Goal: Task Accomplishment & Management: Manage account settings

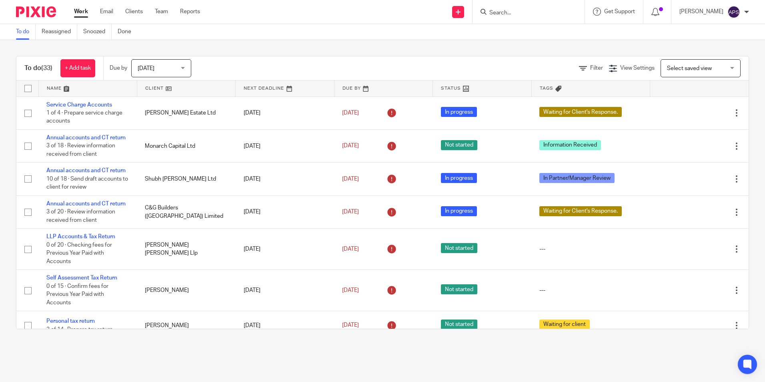
click at [494, 15] on input "Search" at bounding box center [524, 13] width 72 height 7
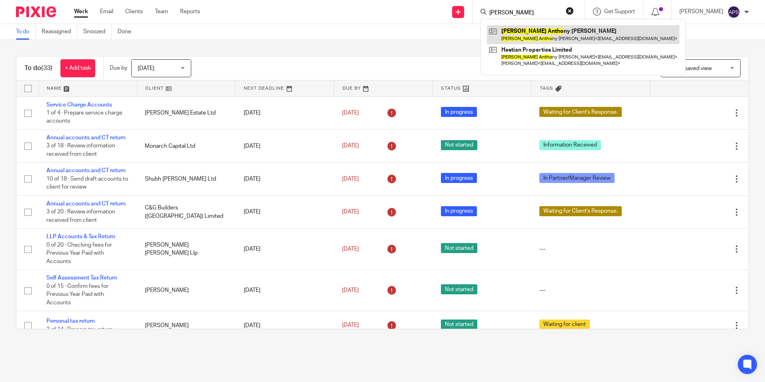
type input "luke anto"
click at [516, 35] on link at bounding box center [583, 34] width 192 height 18
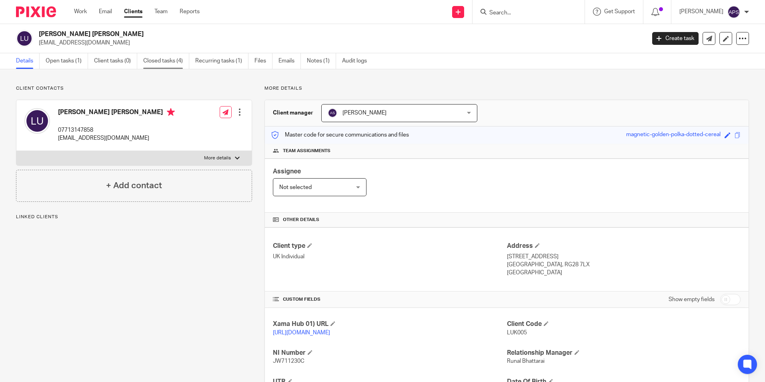
click at [175, 63] on link "Closed tasks (4)" at bounding box center [166, 61] width 46 height 16
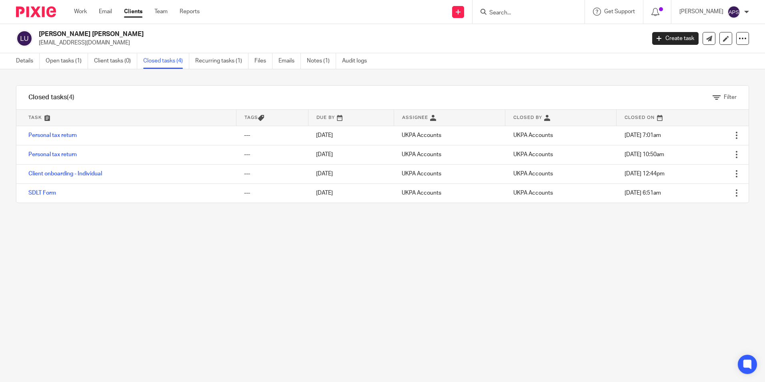
click at [511, 11] on input "Search" at bounding box center [524, 13] width 72 height 7
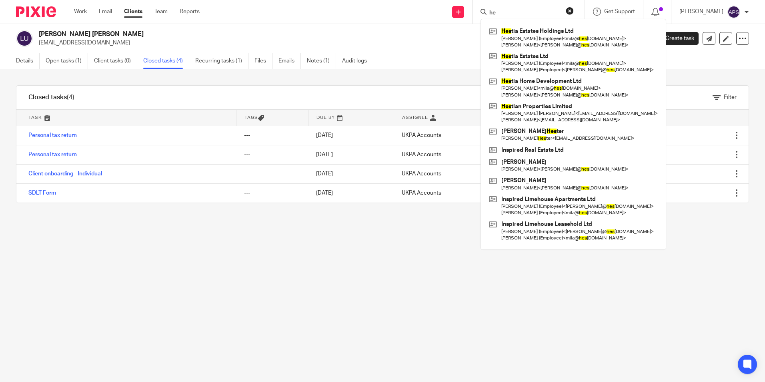
type input "h"
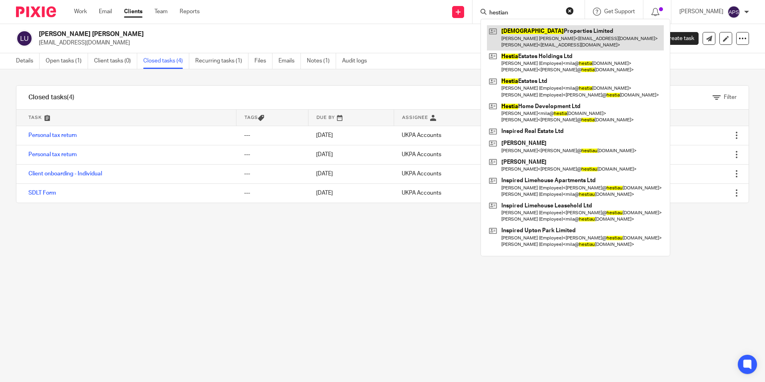
type input "hestian"
click at [526, 29] on link at bounding box center [575, 37] width 177 height 25
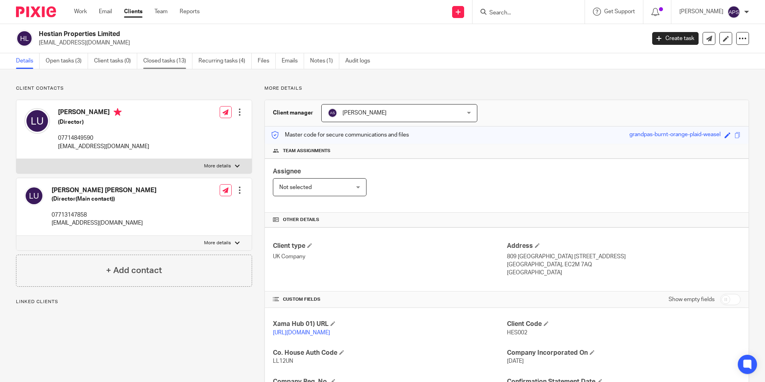
click at [168, 65] on link "Closed tasks (13)" at bounding box center [167, 61] width 49 height 16
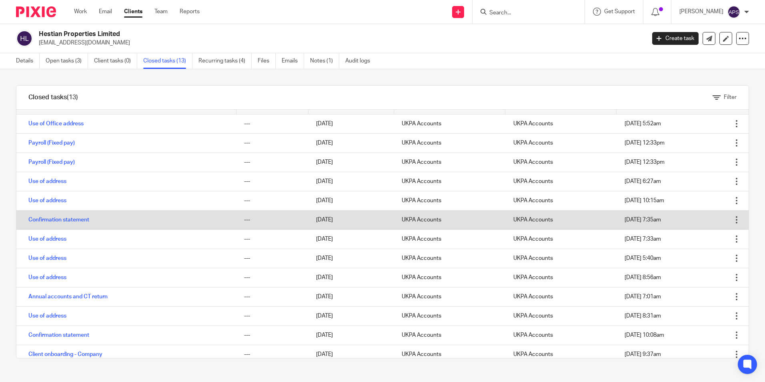
scroll to position [18, 0]
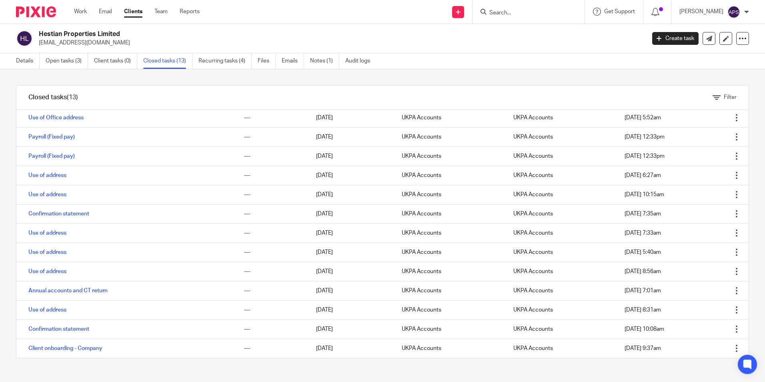
click at [415, 40] on p "[EMAIL_ADDRESS][DOMAIN_NAME]" at bounding box center [339, 43] width 601 height 8
drag, startPoint x: 49, startPoint y: 15, endPoint x: 66, endPoint y: 21, distance: 18.2
click at [49, 15] on img at bounding box center [36, 11] width 40 height 11
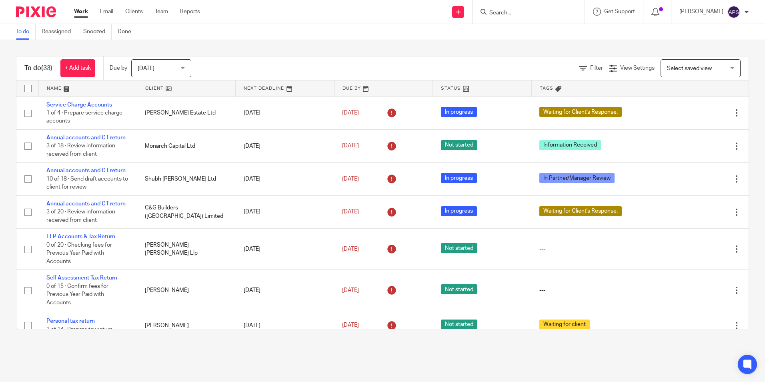
click at [43, 10] on img at bounding box center [36, 11] width 40 height 11
drag, startPoint x: 482, startPoint y: 44, endPoint x: 538, endPoint y: 50, distance: 56.8
click at [482, 44] on div "To do (33) + Add task Due by Today Today Today Tomorrow This week Next week Thi…" at bounding box center [382, 192] width 765 height 305
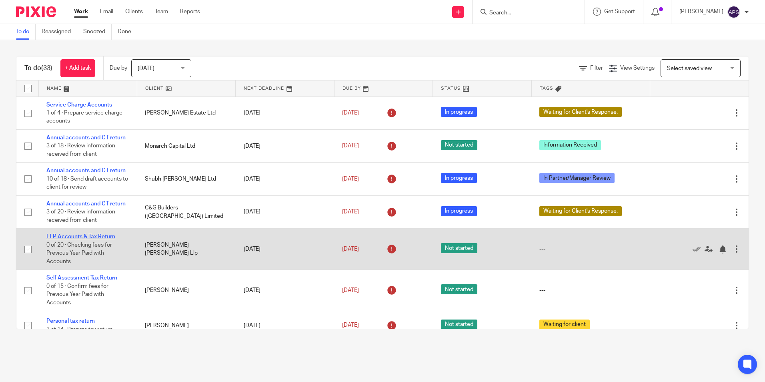
click at [95, 237] on link "LLP Accounts & Tax Return" at bounding box center [80, 237] width 69 height 6
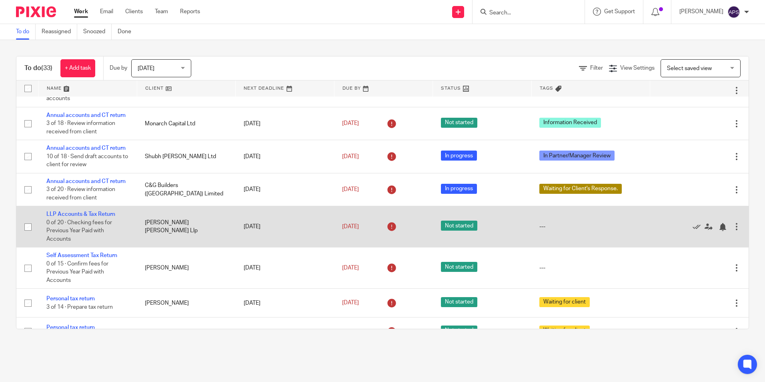
scroll to position [40, 0]
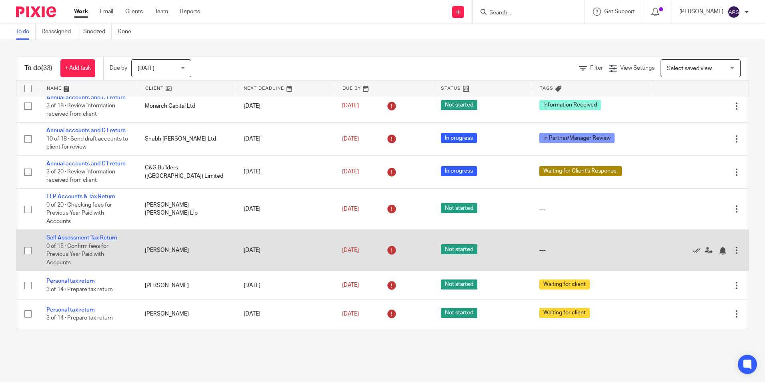
click at [78, 236] on link "Self Assessment Tax Return" at bounding box center [81, 238] width 71 height 6
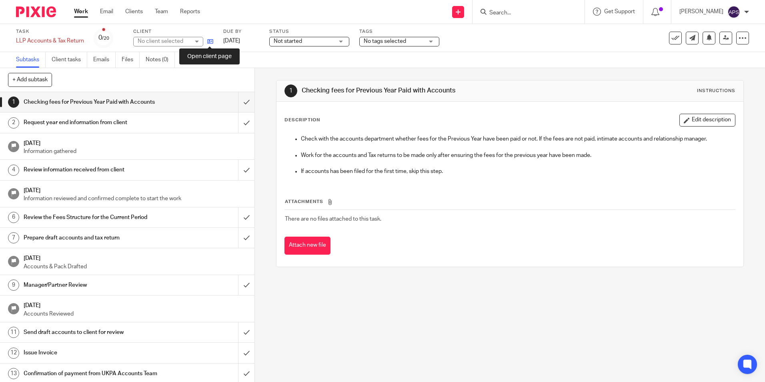
click at [210, 40] on icon at bounding box center [210, 41] width 6 height 6
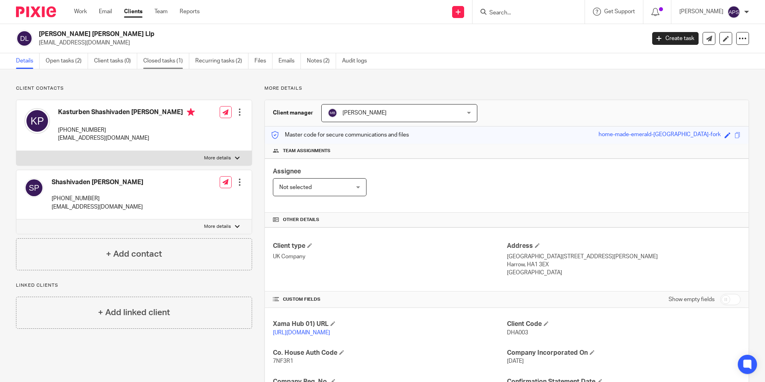
click at [161, 64] on link "Closed tasks (1)" at bounding box center [166, 61] width 46 height 16
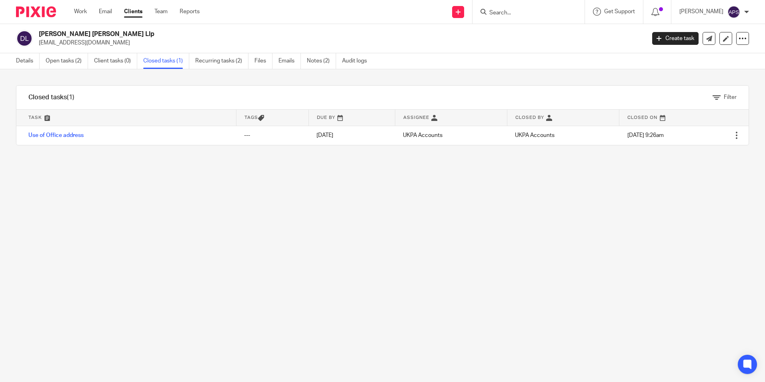
click at [369, 214] on div "Filter tasks Only show tasks matching all of these conditions 1 Task name Is Is…" at bounding box center [382, 225] width 765 height 312
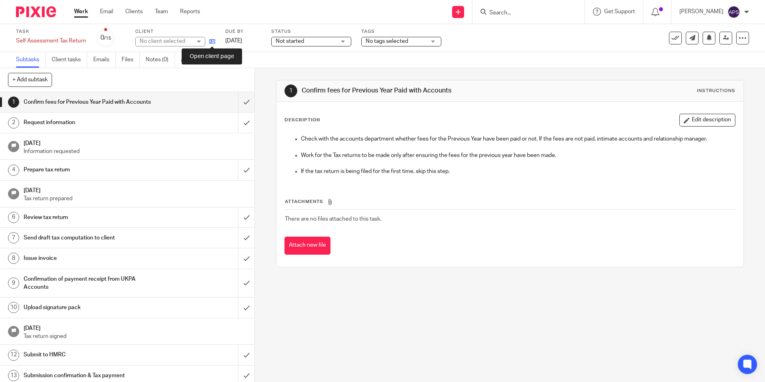
click at [213, 42] on icon at bounding box center [212, 41] width 6 height 6
drag, startPoint x: 163, startPoint y: 92, endPoint x: 179, endPoint y: 107, distance: 21.8
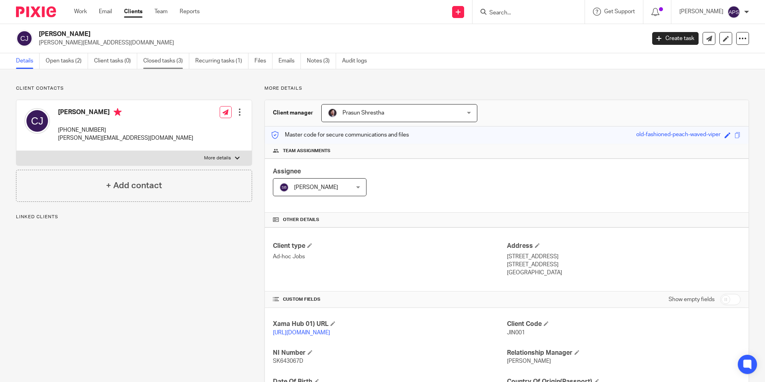
click at [164, 61] on link "Closed tasks (3)" at bounding box center [166, 61] width 46 height 16
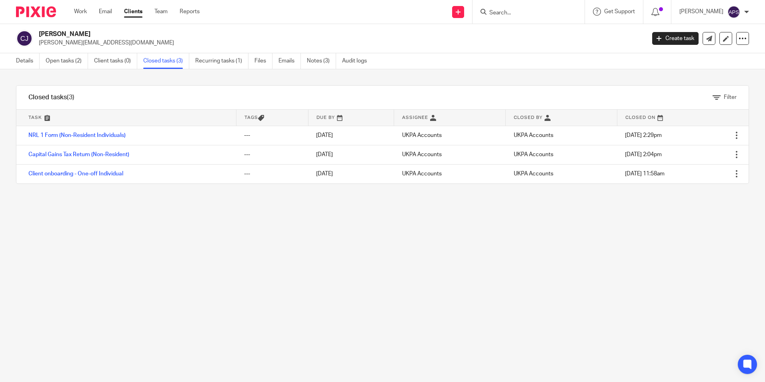
click at [526, 259] on div "Filter tasks Only show tasks matching all of these conditions 1 Task name Is Is…" at bounding box center [382, 225] width 765 height 312
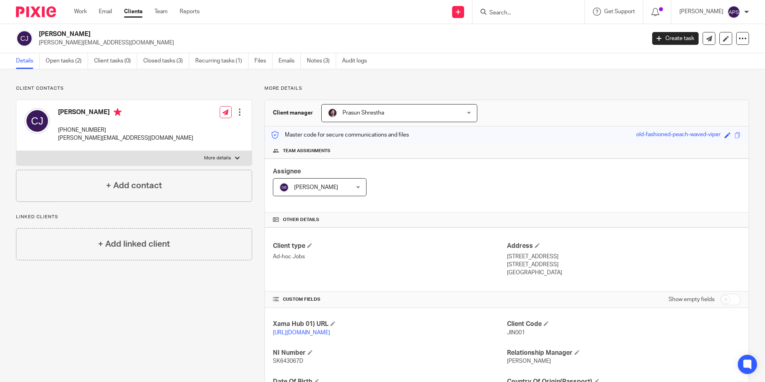
click at [46, 12] on img at bounding box center [36, 11] width 40 height 11
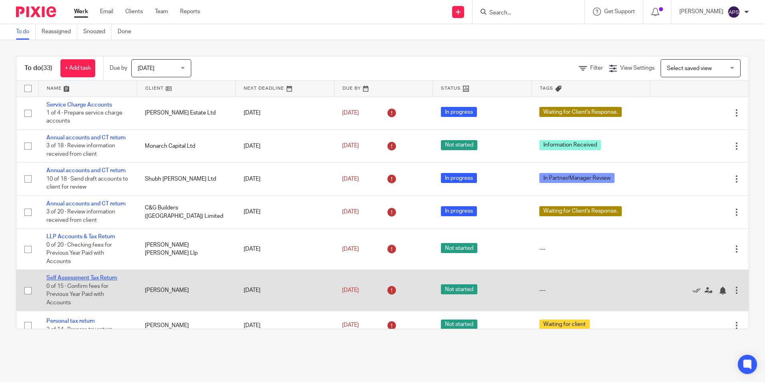
drag, startPoint x: 98, startPoint y: 278, endPoint x: 105, endPoint y: 276, distance: 7.2
click at [98, 278] on link "Self Assessment Tax Return" at bounding box center [81, 278] width 71 height 6
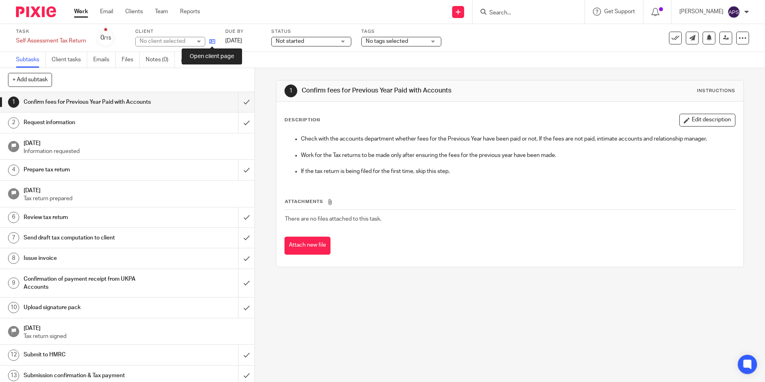
click at [210, 40] on icon at bounding box center [212, 41] width 6 height 6
click at [37, 10] on img at bounding box center [36, 11] width 40 height 11
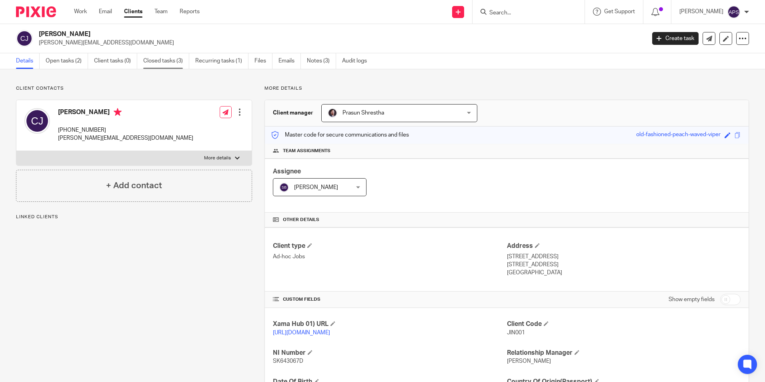
click at [173, 58] on link "Closed tasks (3)" at bounding box center [166, 61] width 46 height 16
click at [197, 84] on div "Client contacts [PERSON_NAME] [PHONE_NUMBER] [PERSON_NAME][EMAIL_ADDRESS][DOMAI…" at bounding box center [382, 274] width 765 height 410
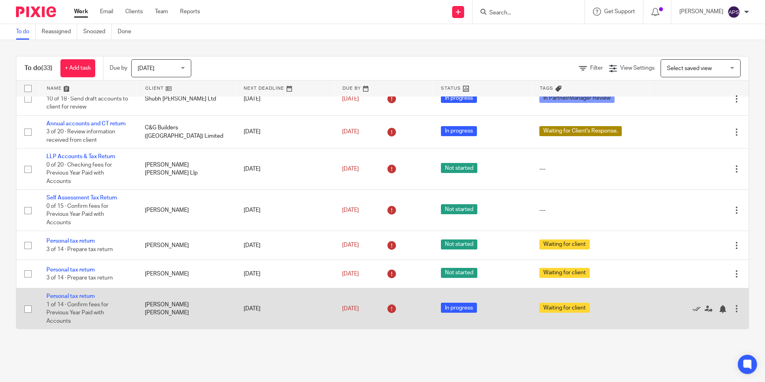
scroll to position [120, 0]
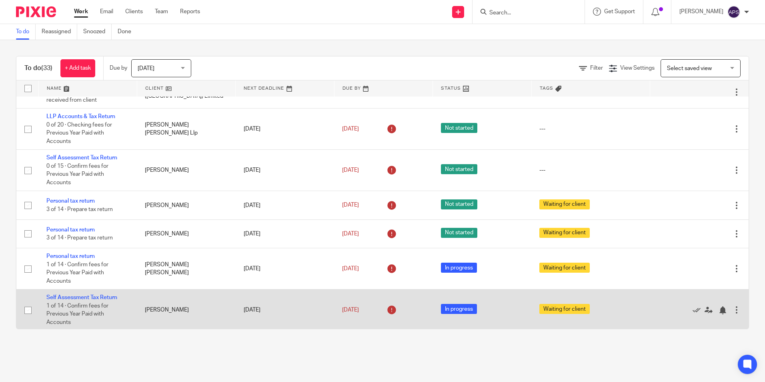
click at [170, 310] on td "[PERSON_NAME]" at bounding box center [186, 309] width 98 height 41
click at [78, 296] on link "Self Assessment Tax Return" at bounding box center [81, 297] width 71 height 6
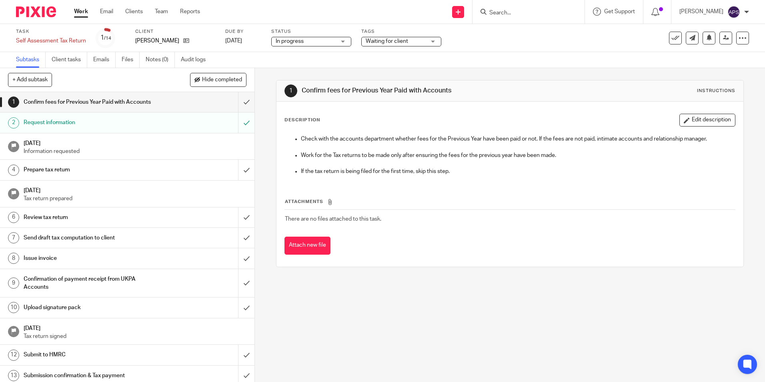
click at [268, 139] on div "1 Confirm fees for Previous Year Paid with Accounts Instructions Description Ed…" at bounding box center [510, 225] width 510 height 314
click at [199, 60] on link "Audit logs" at bounding box center [196, 60] width 31 height 16
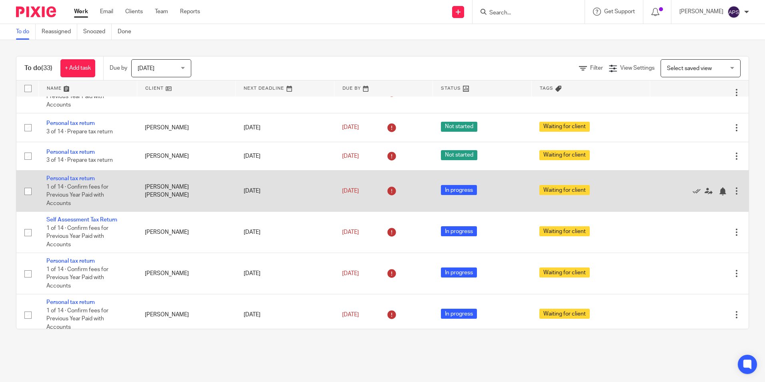
scroll to position [200, 0]
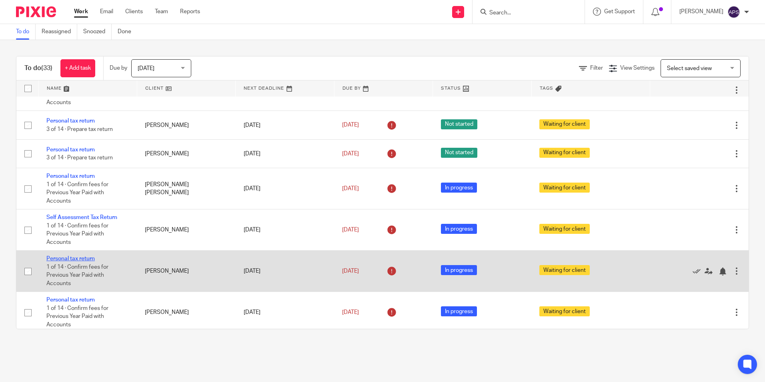
click at [76, 257] on link "Personal tax return" at bounding box center [70, 259] width 48 height 6
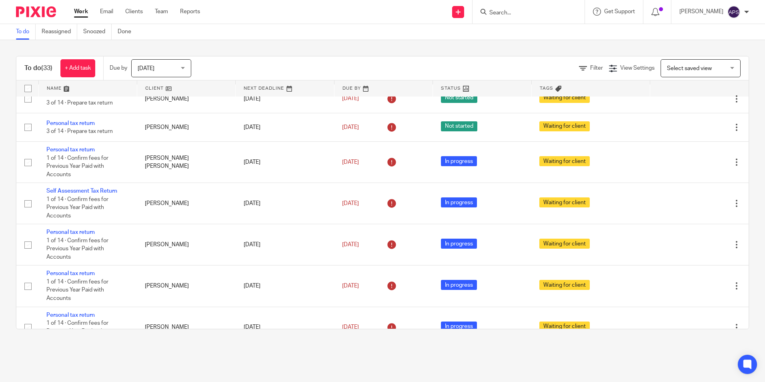
scroll to position [240, 0]
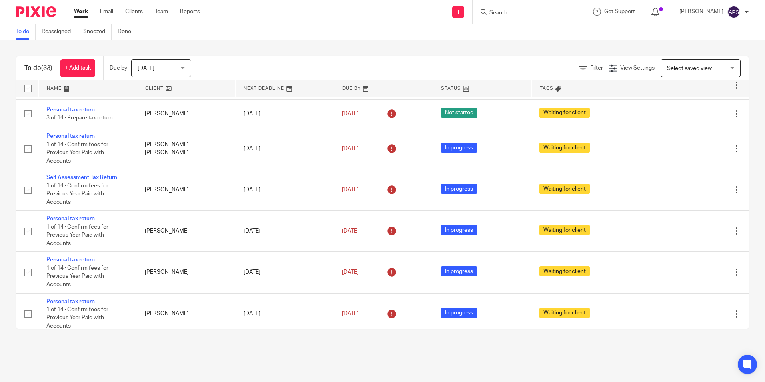
click at [330, 33] on div "To do Reassigned Snoozed Done" at bounding box center [382, 32] width 765 height 16
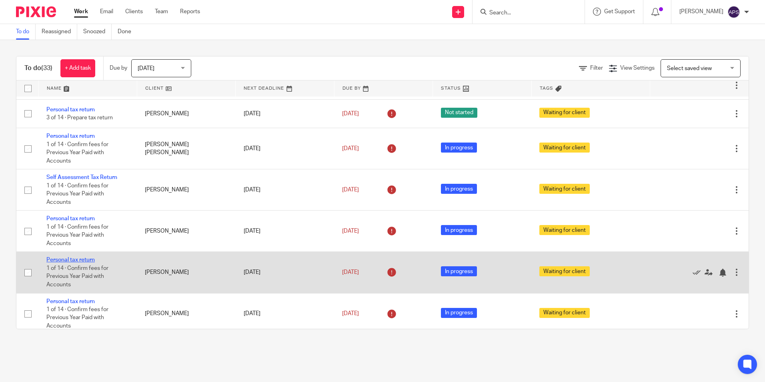
click at [83, 260] on link "Personal tax return" at bounding box center [70, 260] width 48 height 6
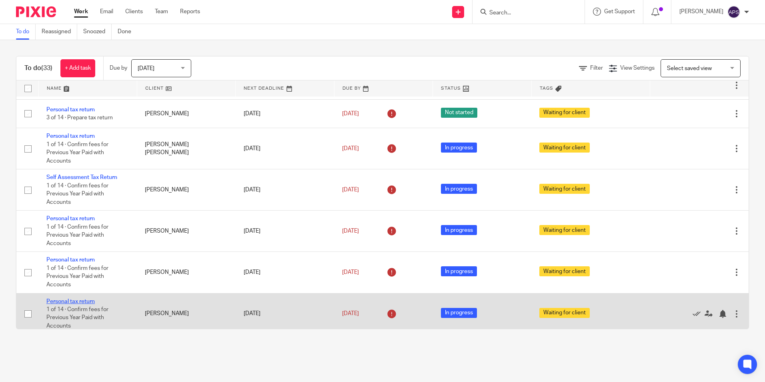
click at [81, 302] on link "Personal tax return" at bounding box center [70, 301] width 48 height 6
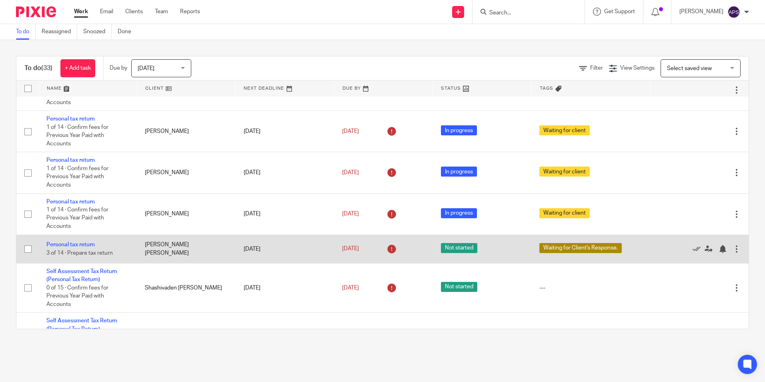
scroll to position [360, 0]
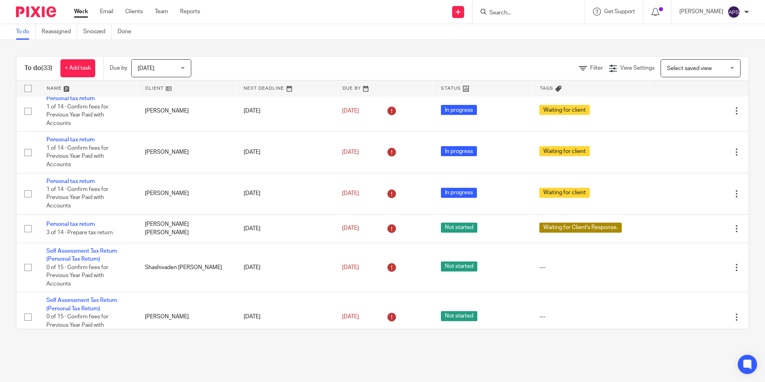
click at [543, 46] on div "To do (33) + Add task Due by Today Today Today Tomorrow This week Next week Thi…" at bounding box center [382, 192] width 765 height 305
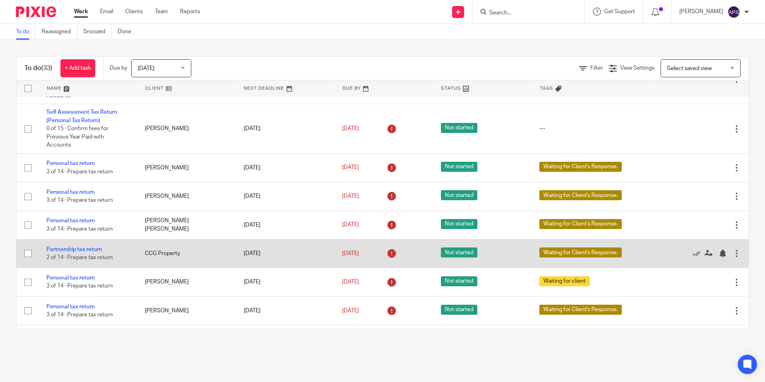
scroll to position [560, 0]
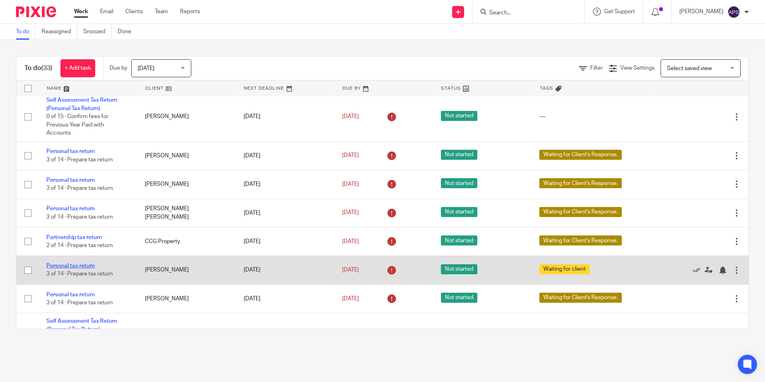
click at [86, 266] on link "Personal tax return" at bounding box center [70, 266] width 48 height 6
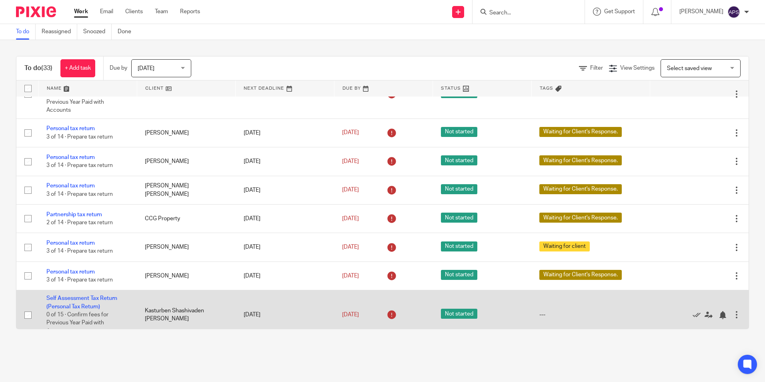
scroll to position [600, 0]
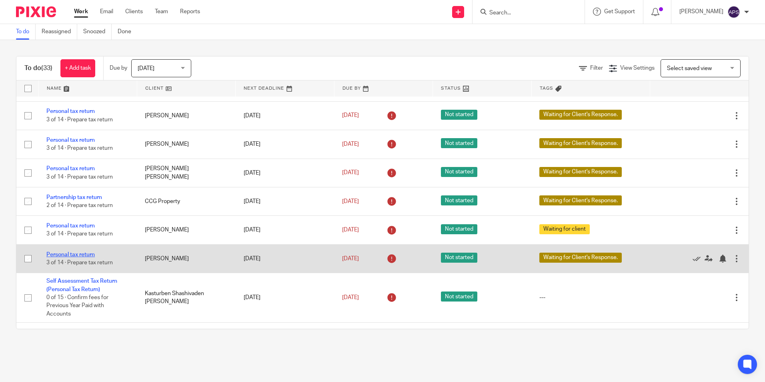
click at [86, 254] on link "Personal tax return" at bounding box center [70, 255] width 48 height 6
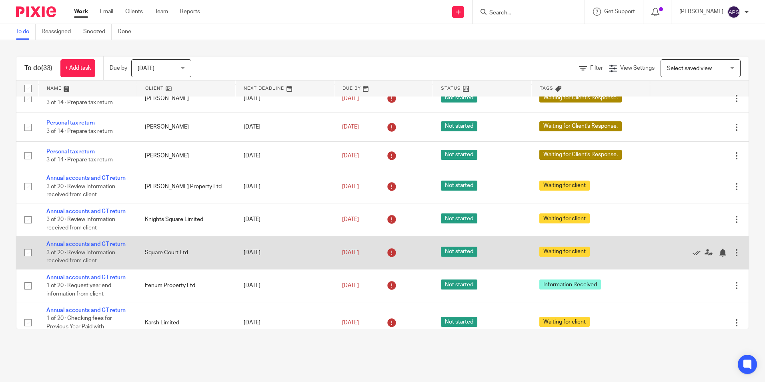
scroll to position [880, 0]
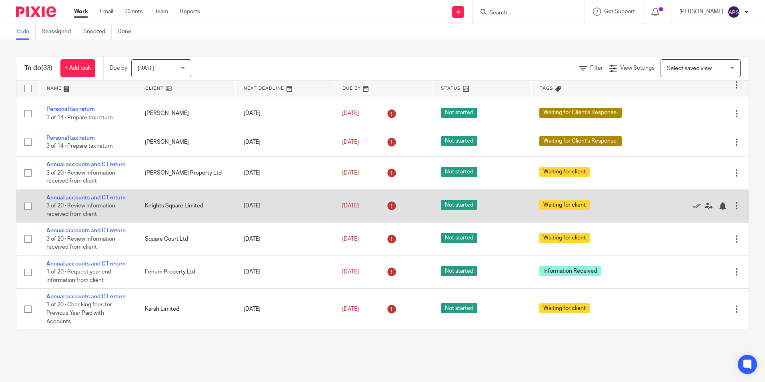
click at [104, 197] on link "Annual accounts and CT return" at bounding box center [85, 198] width 79 height 6
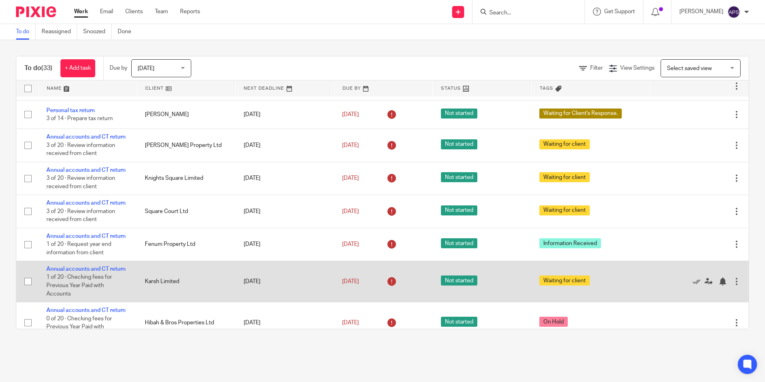
scroll to position [920, 0]
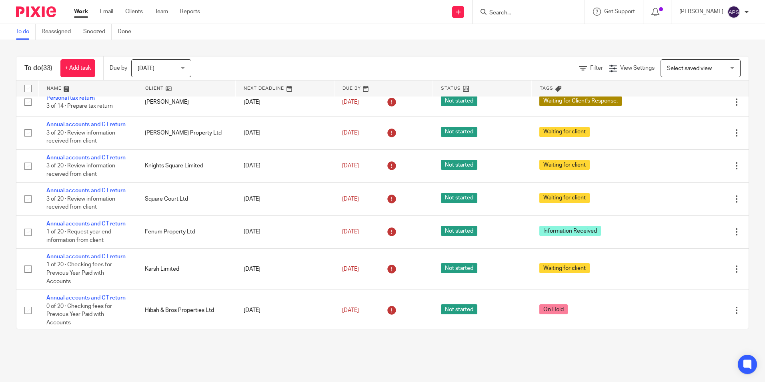
click at [397, 41] on div "To do (33) + Add task Due by Today Today Today Tomorrow This week Next week Thi…" at bounding box center [382, 192] width 765 height 305
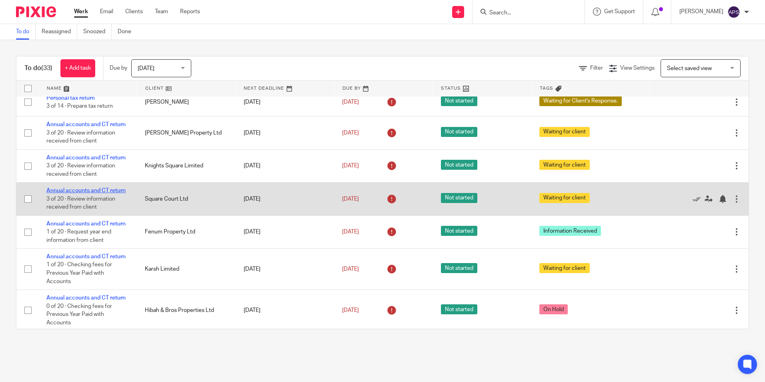
click at [106, 190] on link "Annual accounts and CT return" at bounding box center [85, 191] width 79 height 6
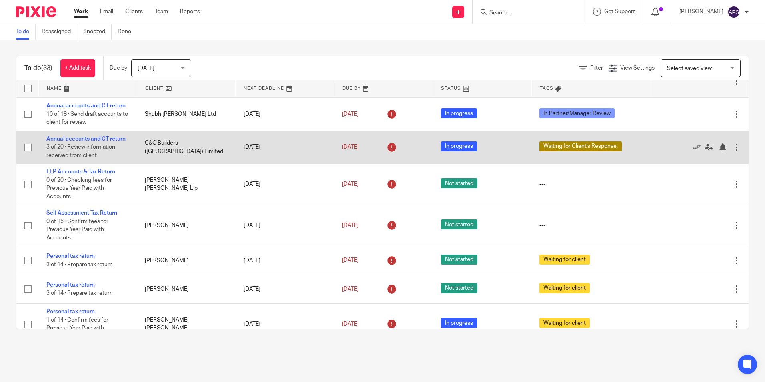
scroll to position [0, 0]
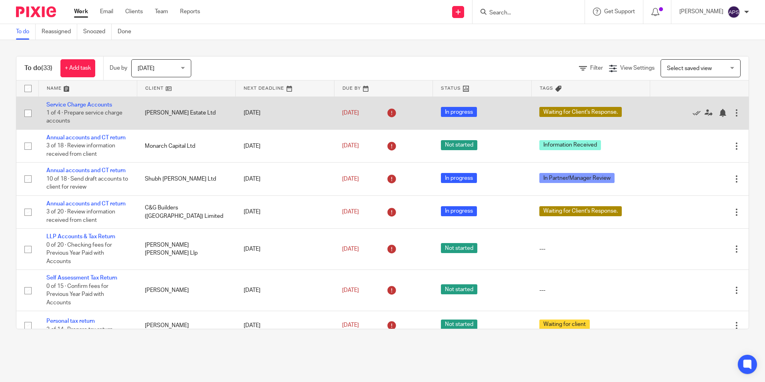
drag, startPoint x: 208, startPoint y: 112, endPoint x: 137, endPoint y: 106, distance: 71.9
click at [137, 106] on td "[PERSON_NAME] Estate Ltd" at bounding box center [186, 112] width 98 height 33
click at [106, 105] on link "Service Charge Accounts" at bounding box center [79, 105] width 66 height 6
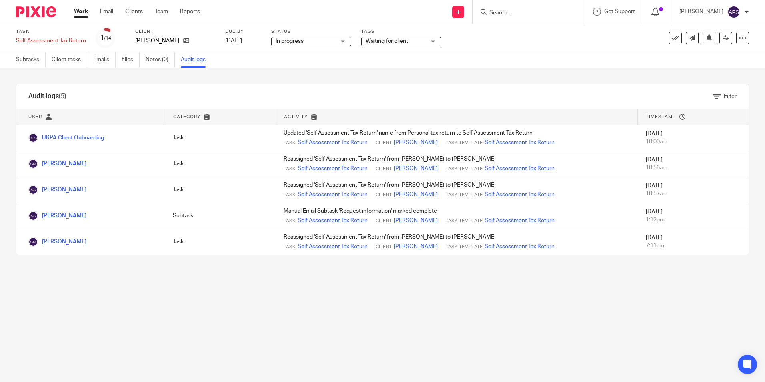
click at [10, 82] on div "Audit logs (5) Filter Filter Audit Logs Only show logs matching all of these co…" at bounding box center [382, 169] width 765 height 203
click at [33, 61] on link "Subtasks" at bounding box center [31, 60] width 30 height 16
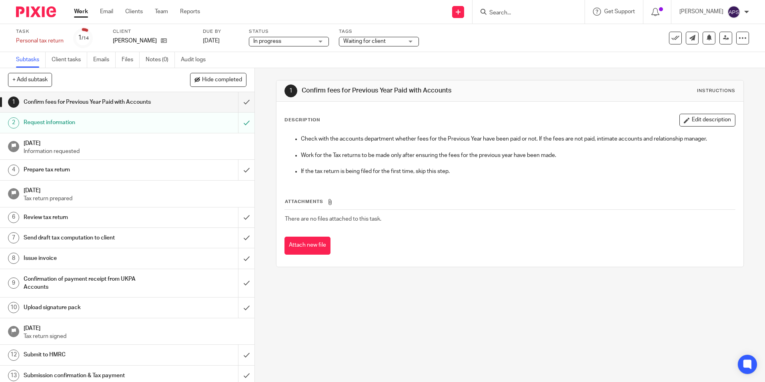
click at [260, 157] on div "1 Confirm fees for Previous Year Paid with Accounts Instructions Description Ed…" at bounding box center [510, 225] width 510 height 314
click at [194, 61] on link "Audit logs" at bounding box center [196, 60] width 31 height 16
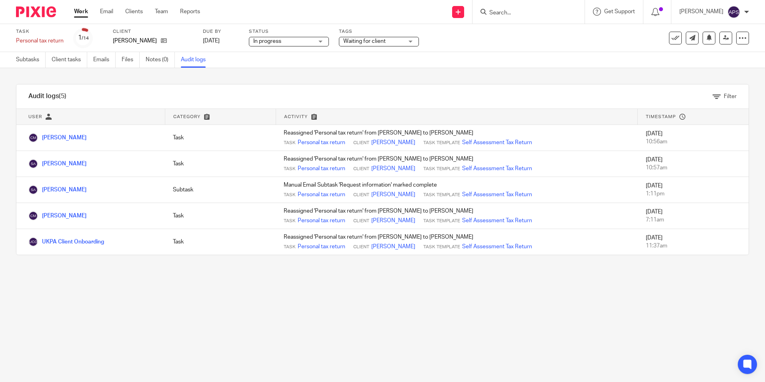
click at [427, 293] on main "Task Personal tax return Save Personal tax return 1 /14 Client [PERSON_NAME] Du…" at bounding box center [382, 191] width 765 height 382
click at [28, 76] on div "Audit logs (5) Filter Filter Audit Logs Only show logs matching all of these co…" at bounding box center [382, 169] width 765 height 203
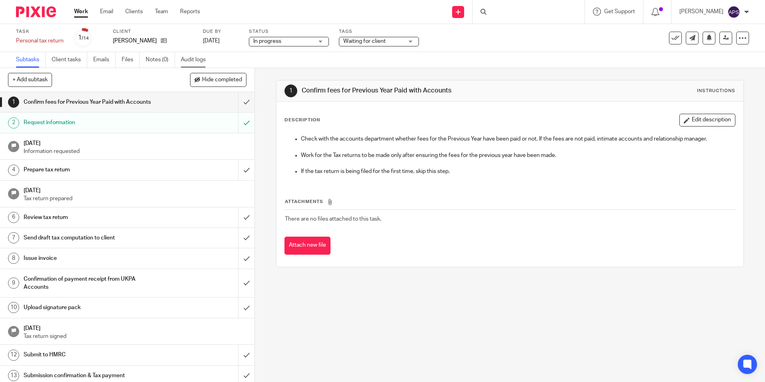
click at [194, 59] on link "Audit logs" at bounding box center [196, 60] width 31 height 16
click at [266, 60] on div "Subtasks Client tasks Emails Files Notes (0) Audit logs" at bounding box center [382, 60] width 765 height 16
drag, startPoint x: 199, startPoint y: 56, endPoint x: 238, endPoint y: 68, distance: 40.8
click at [199, 56] on link "Audit logs" at bounding box center [196, 60] width 31 height 16
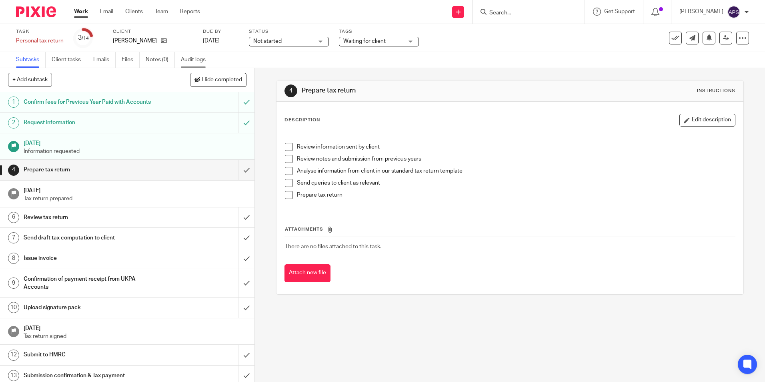
click at [189, 57] on link "Audit logs" at bounding box center [196, 60] width 31 height 16
click at [195, 59] on link "Audit logs" at bounding box center [196, 60] width 31 height 16
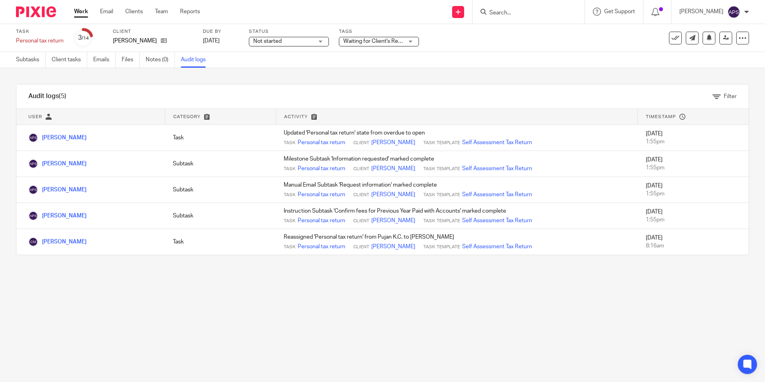
click at [238, 296] on main "Task Personal tax return Save Personal tax return 3 /14 Client Girts Vitolins D…" at bounding box center [382, 191] width 765 height 382
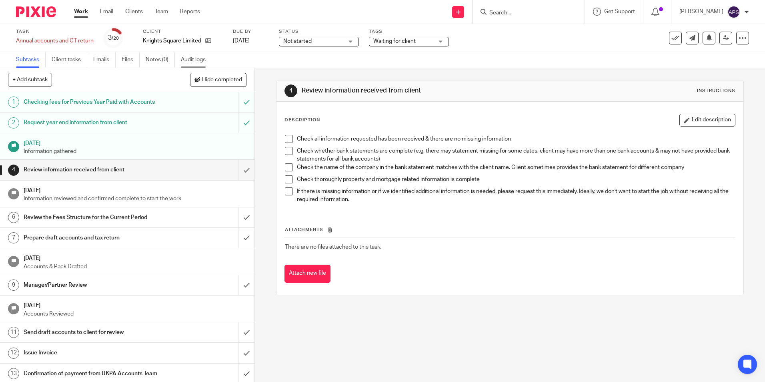
click at [196, 55] on link "Audit logs" at bounding box center [196, 60] width 31 height 16
click at [198, 63] on link "Audit logs" at bounding box center [196, 60] width 31 height 16
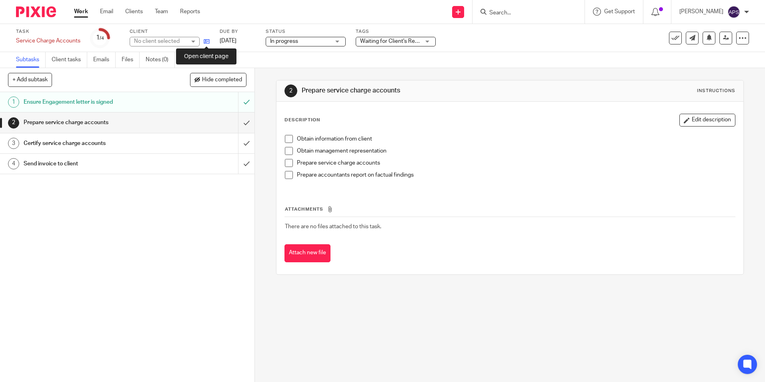
click at [208, 39] on icon at bounding box center [207, 41] width 6 height 6
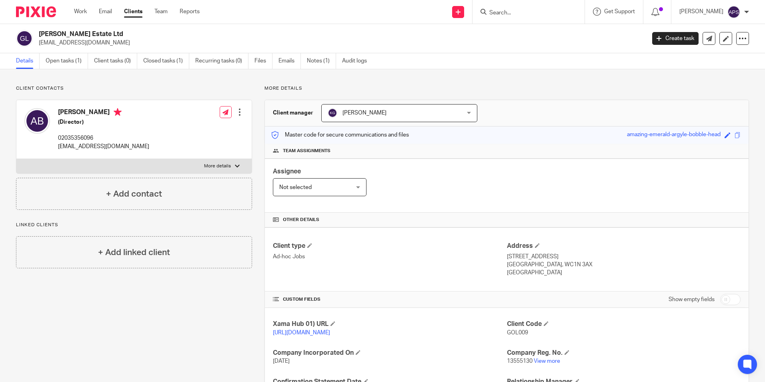
click at [592, 88] on p "More details" at bounding box center [506, 88] width 484 height 6
